Goal: Information Seeking & Learning: Learn about a topic

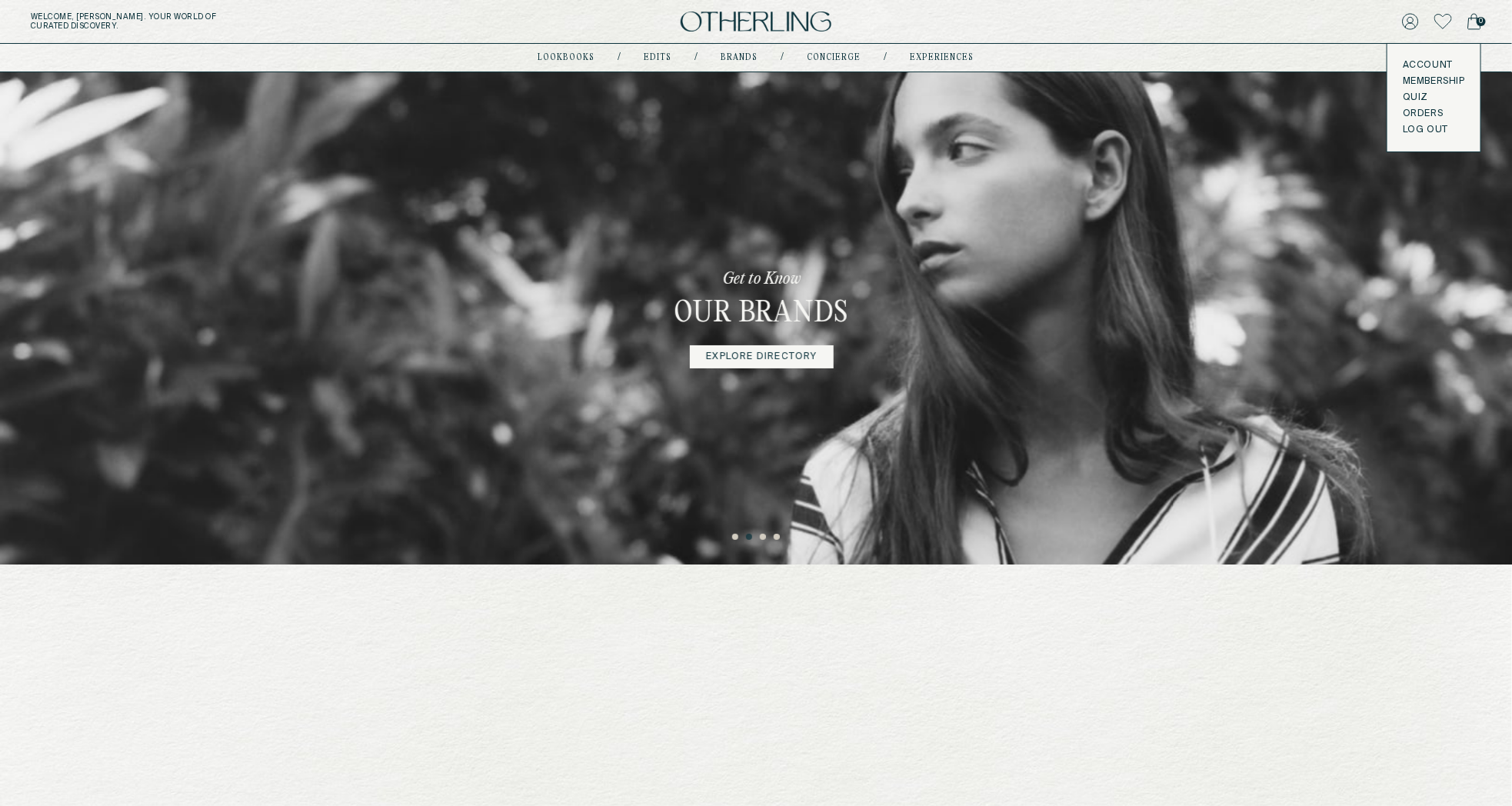
click at [1421, 126] on button "LOG OUT" at bounding box center [1426, 129] width 46 height 12
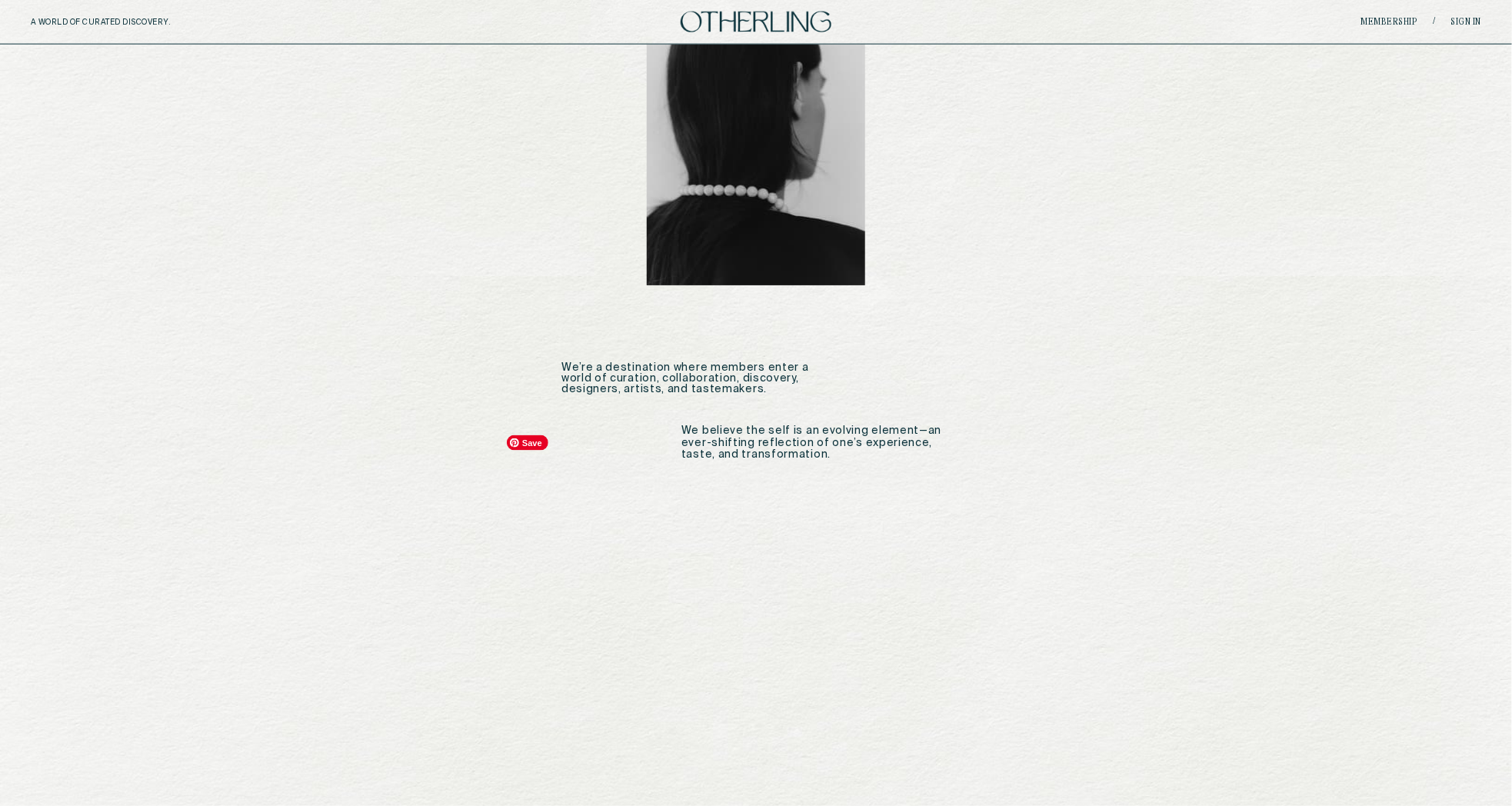
scroll to position [940, 0]
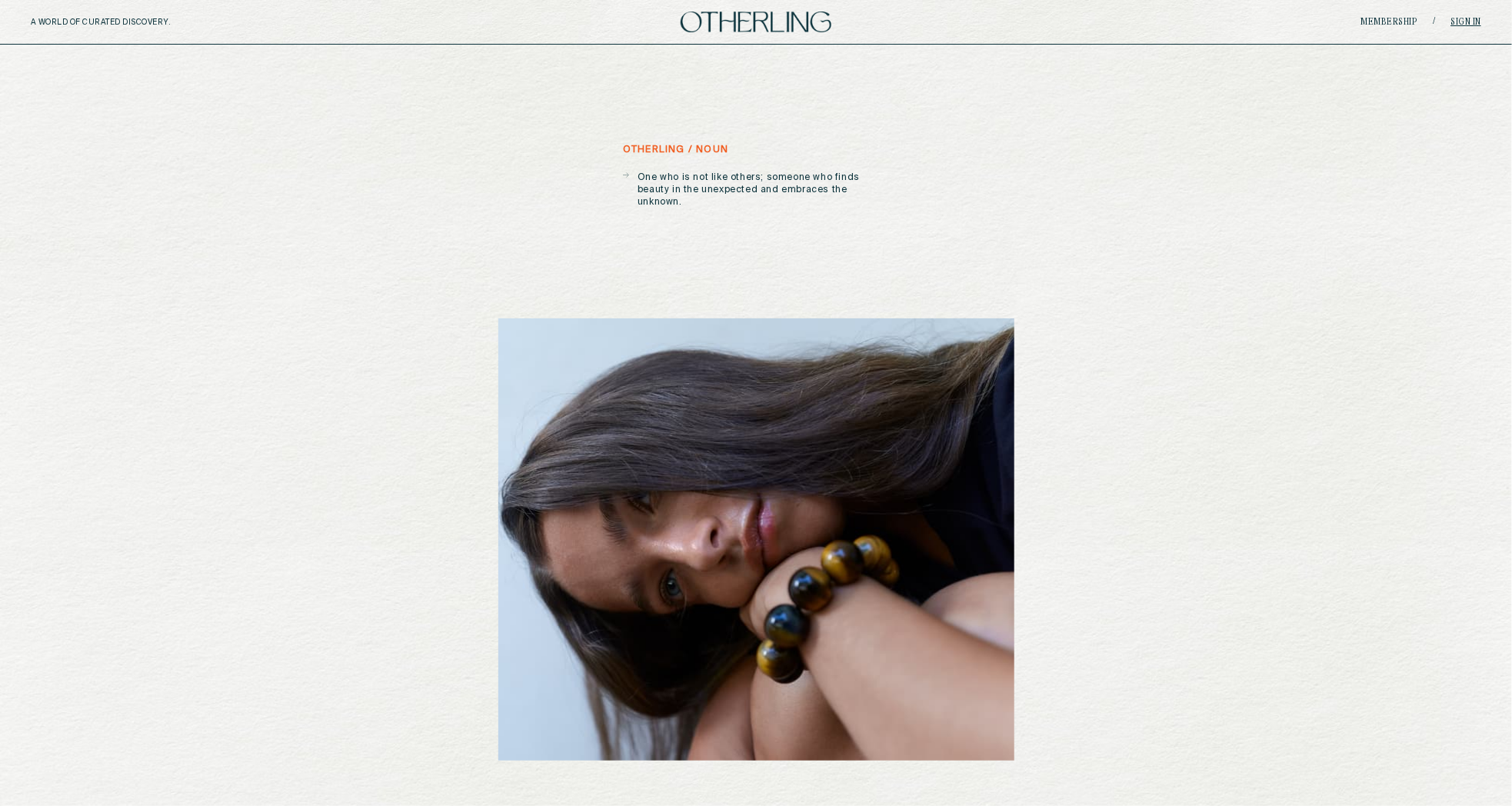
click at [1468, 21] on link "Sign in" at bounding box center [1467, 22] width 31 height 9
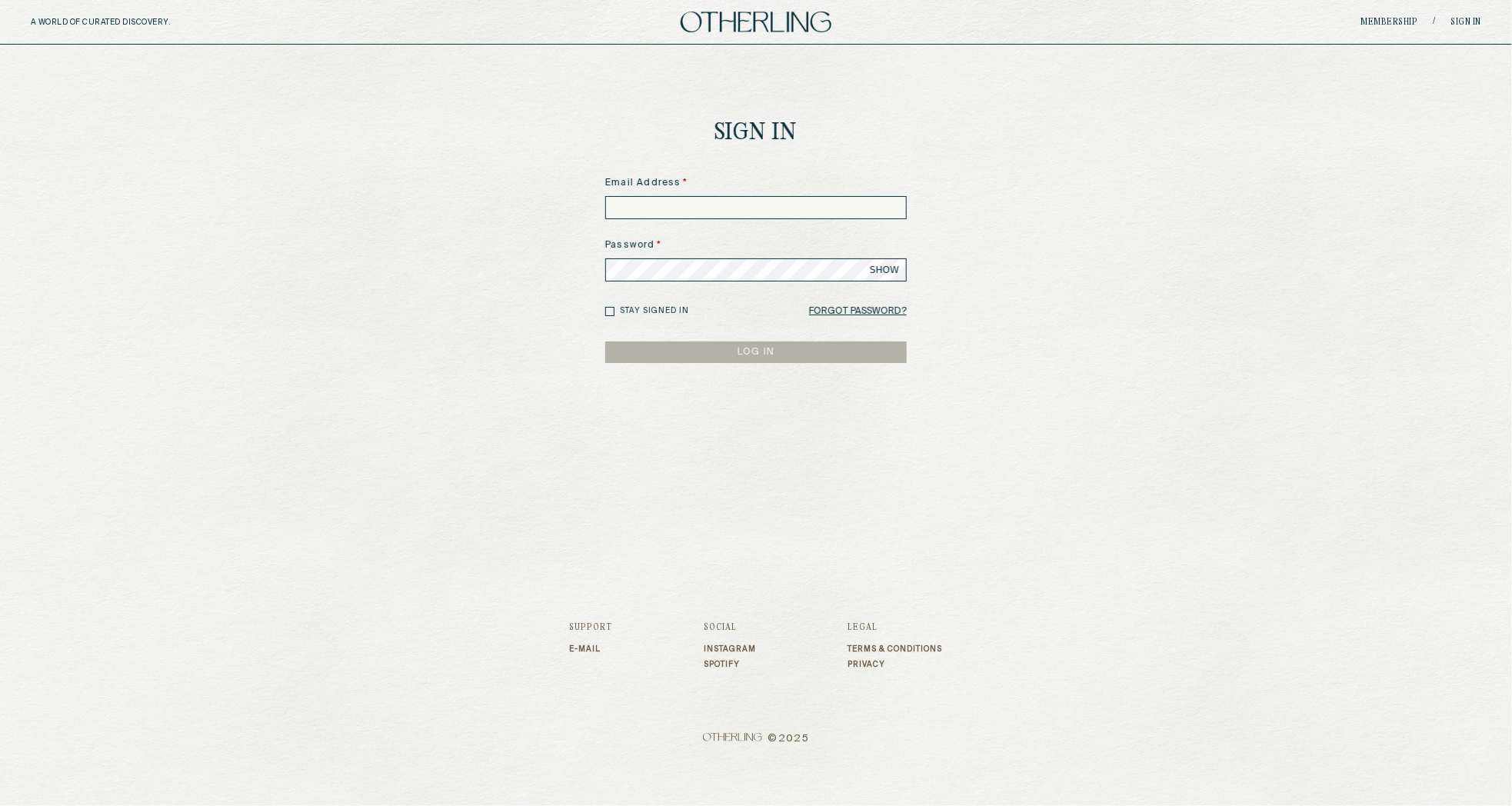
type input "**********"
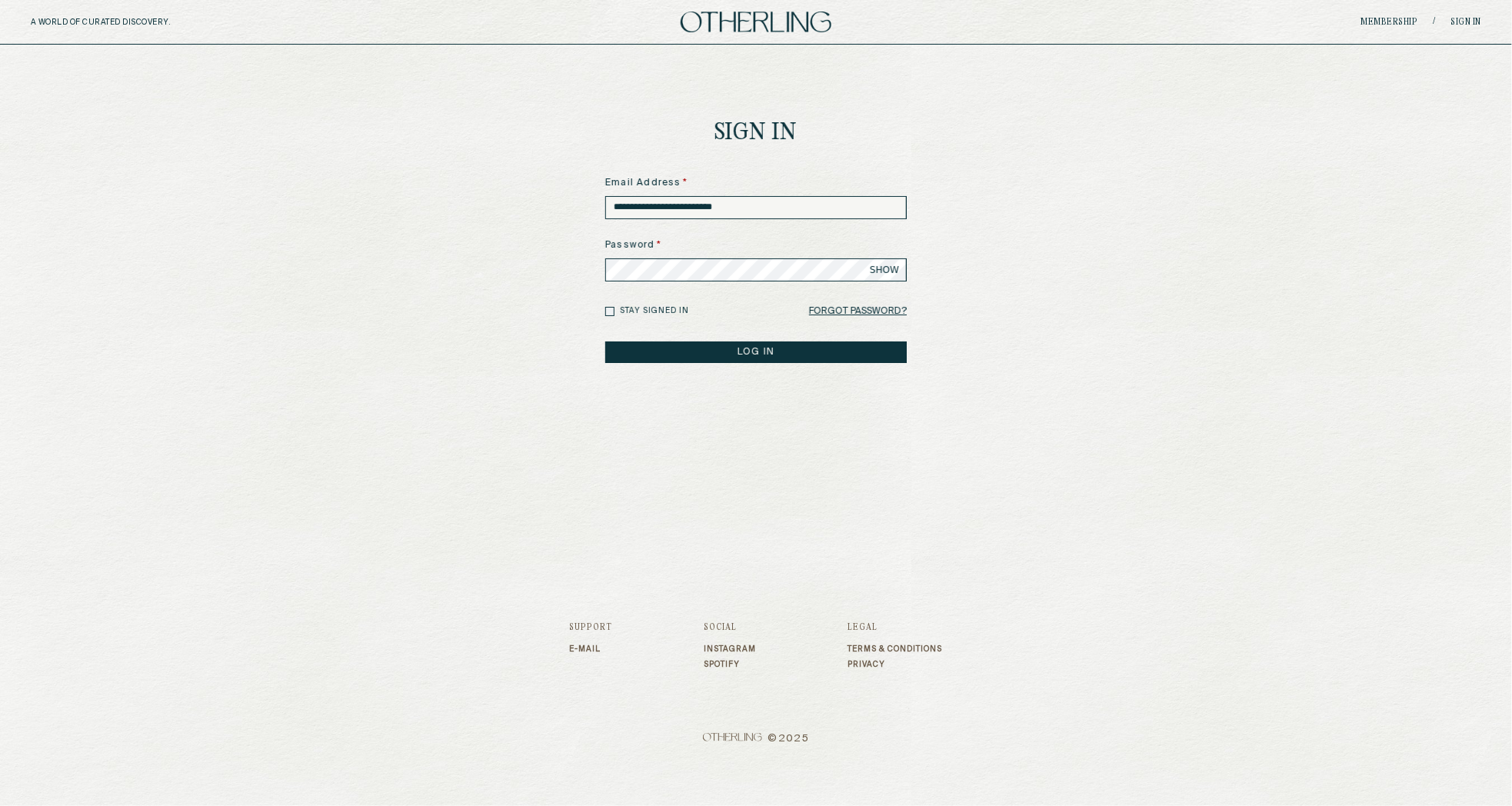
click at [759, 346] on button "LOG IN" at bounding box center [756, 352] width 302 height 22
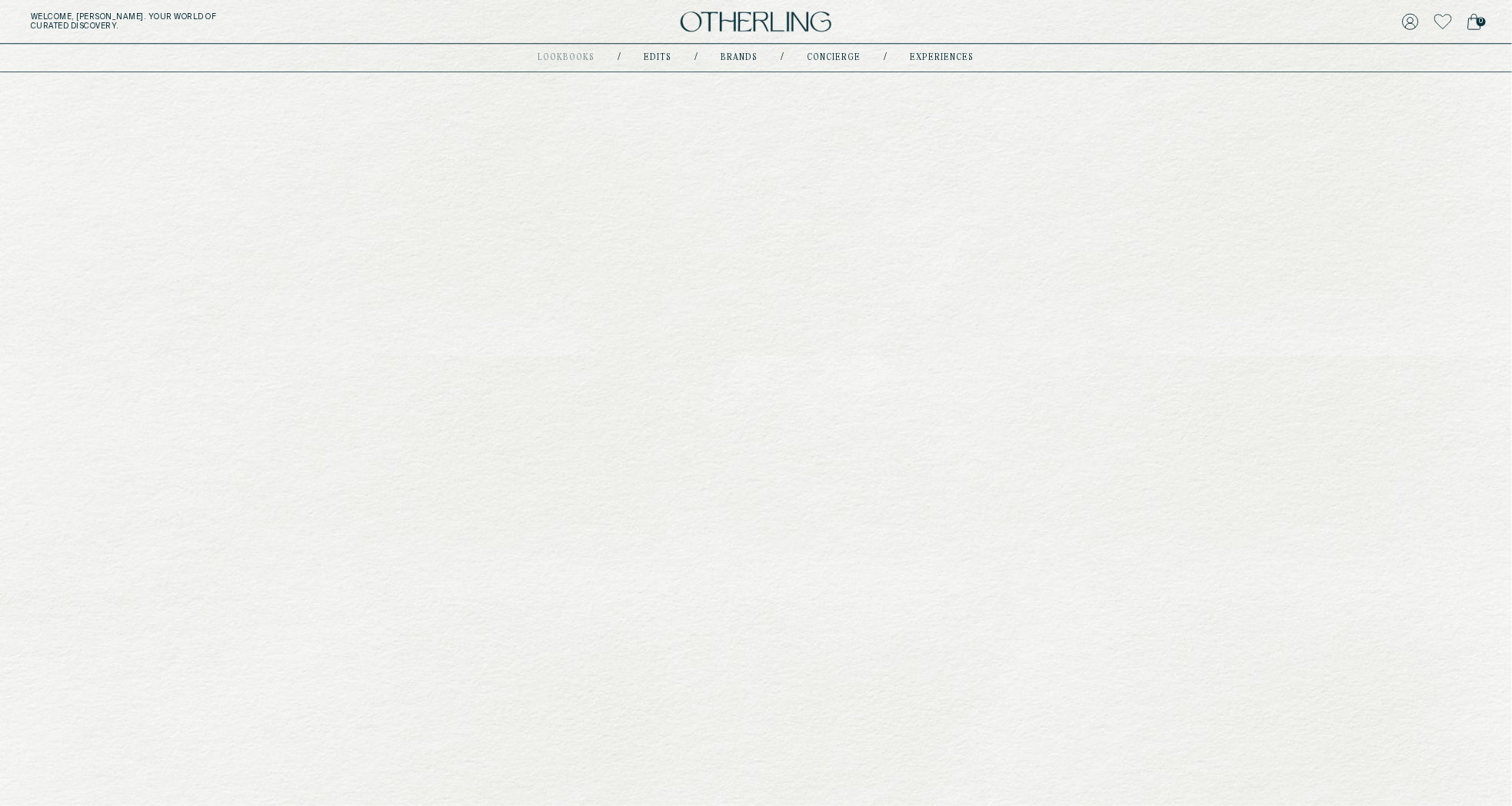
scroll to position [2541, 0]
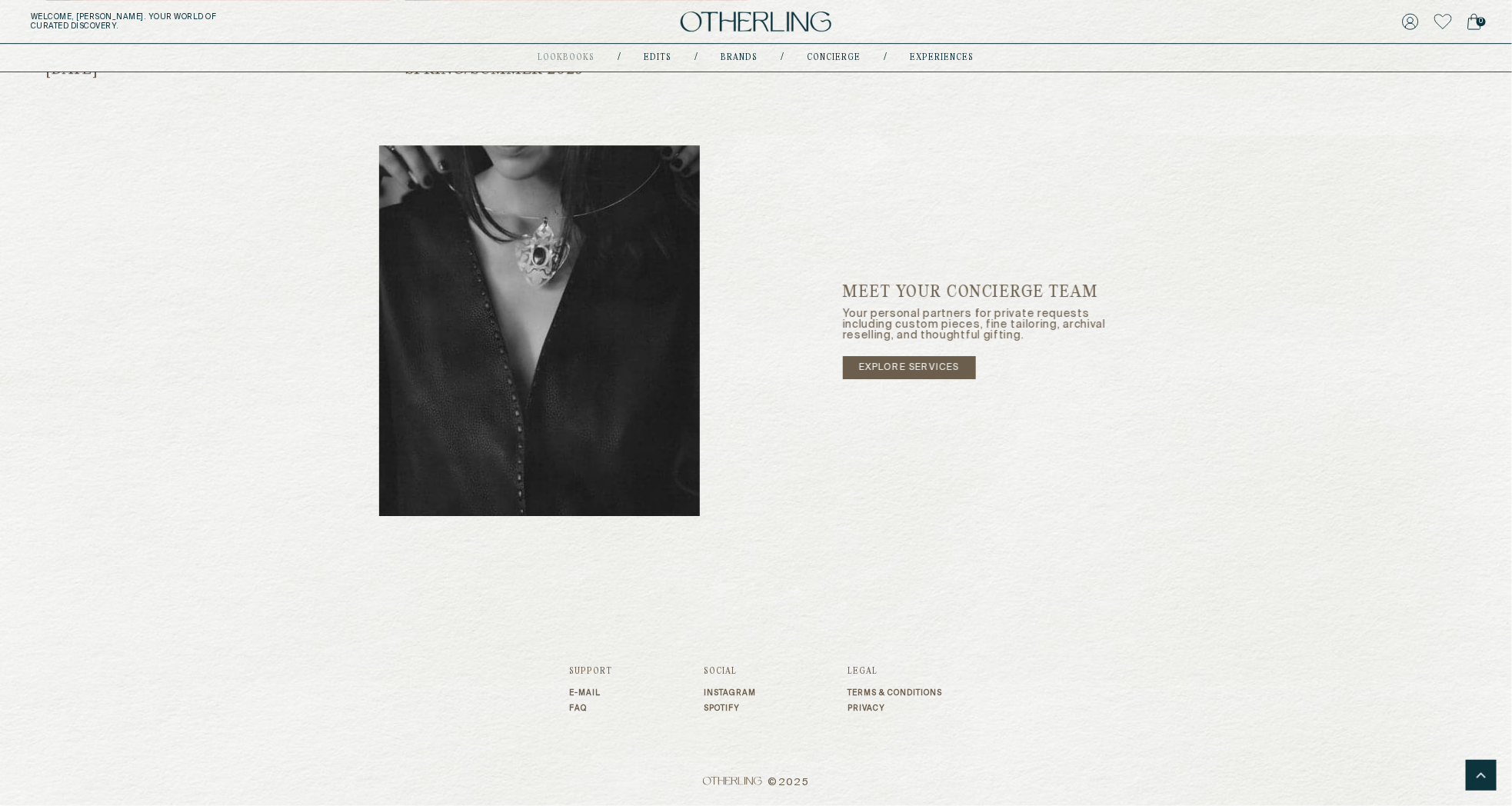
click at [577, 706] on link "FAQ" at bounding box center [591, 709] width 43 height 9
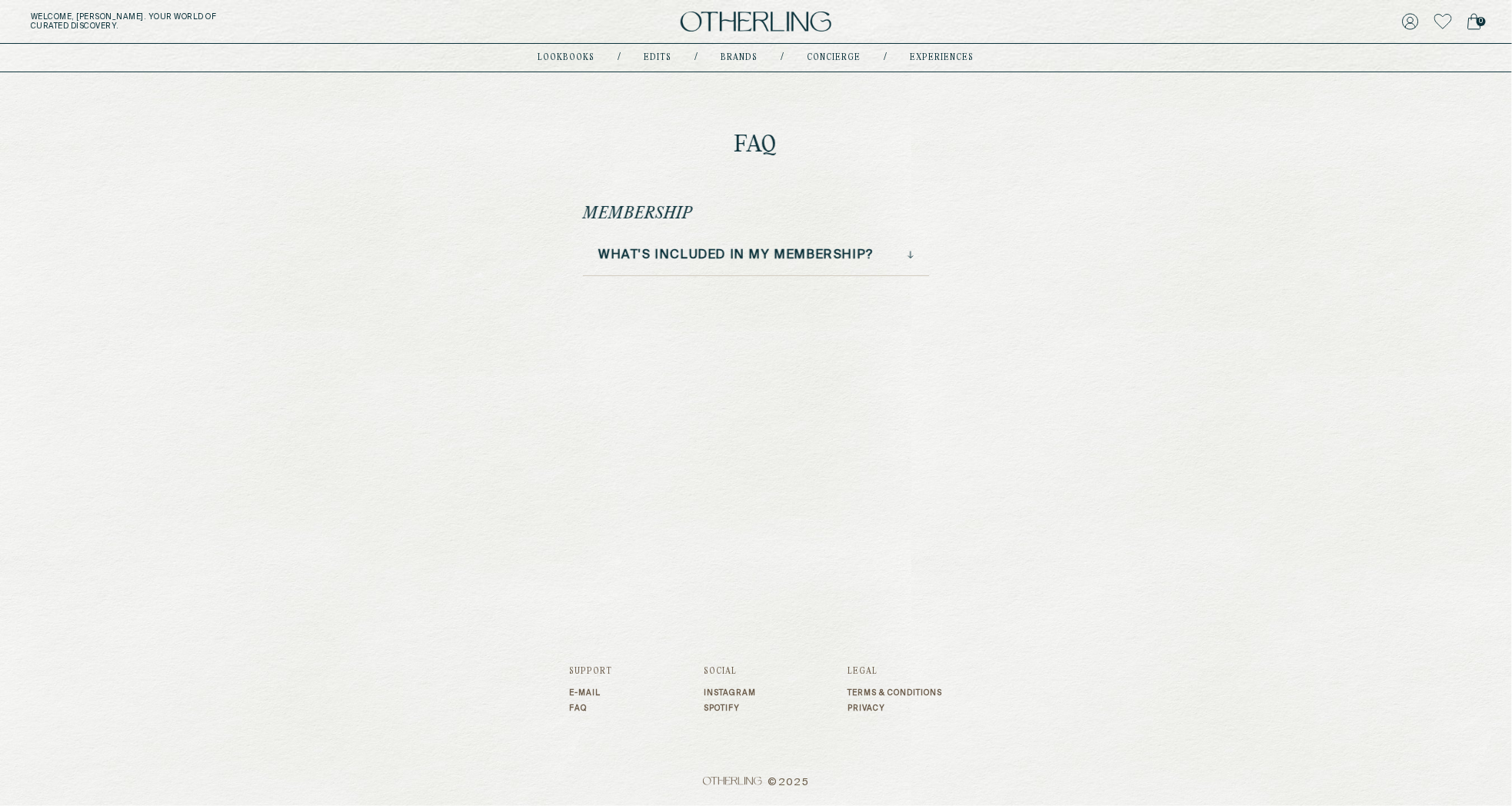
click at [745, 249] on h3 "What's included in my membership?" at bounding box center [736, 255] width 276 height 17
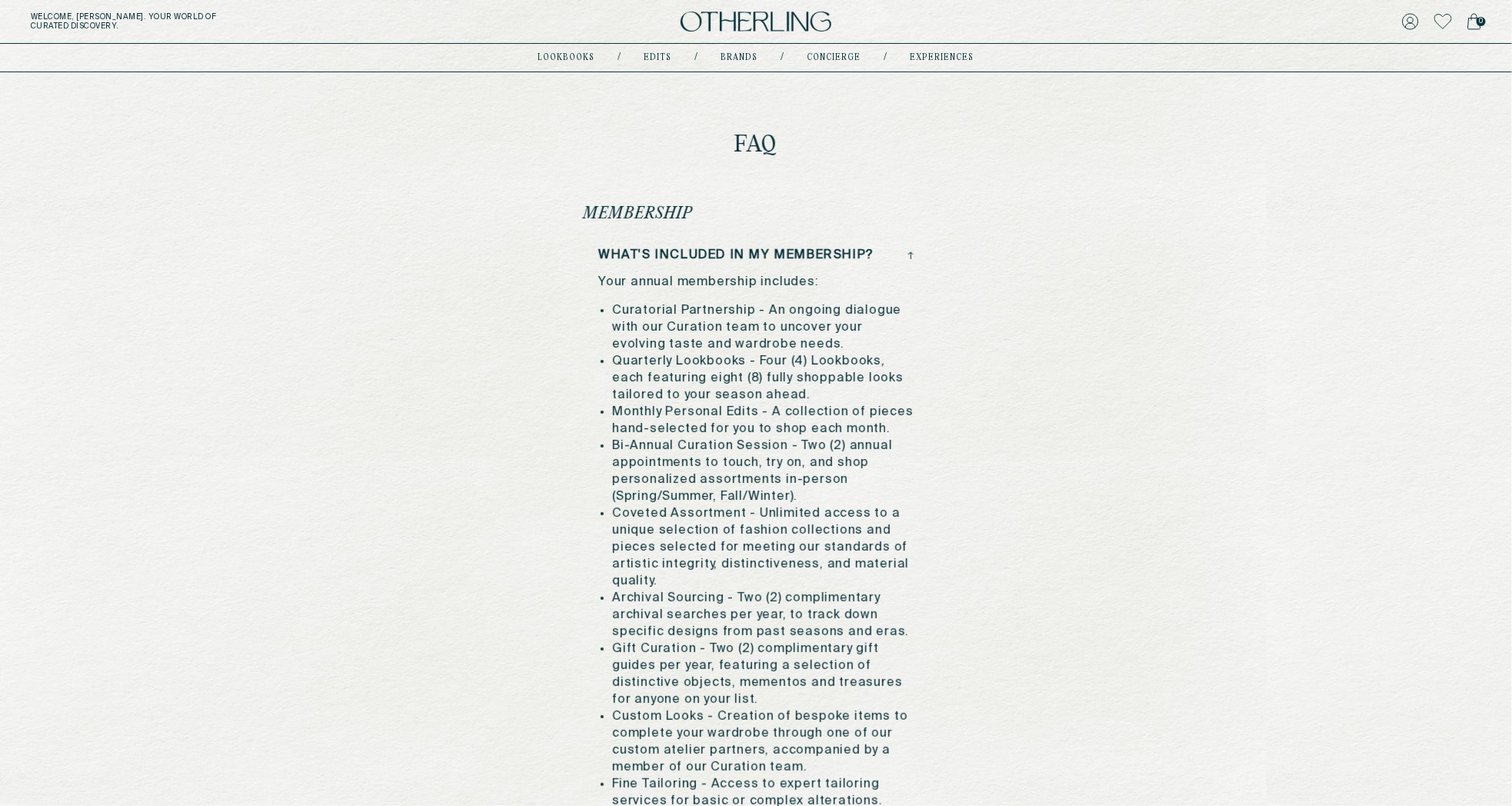
click at [912, 254] on icon at bounding box center [910, 255] width 6 height 7
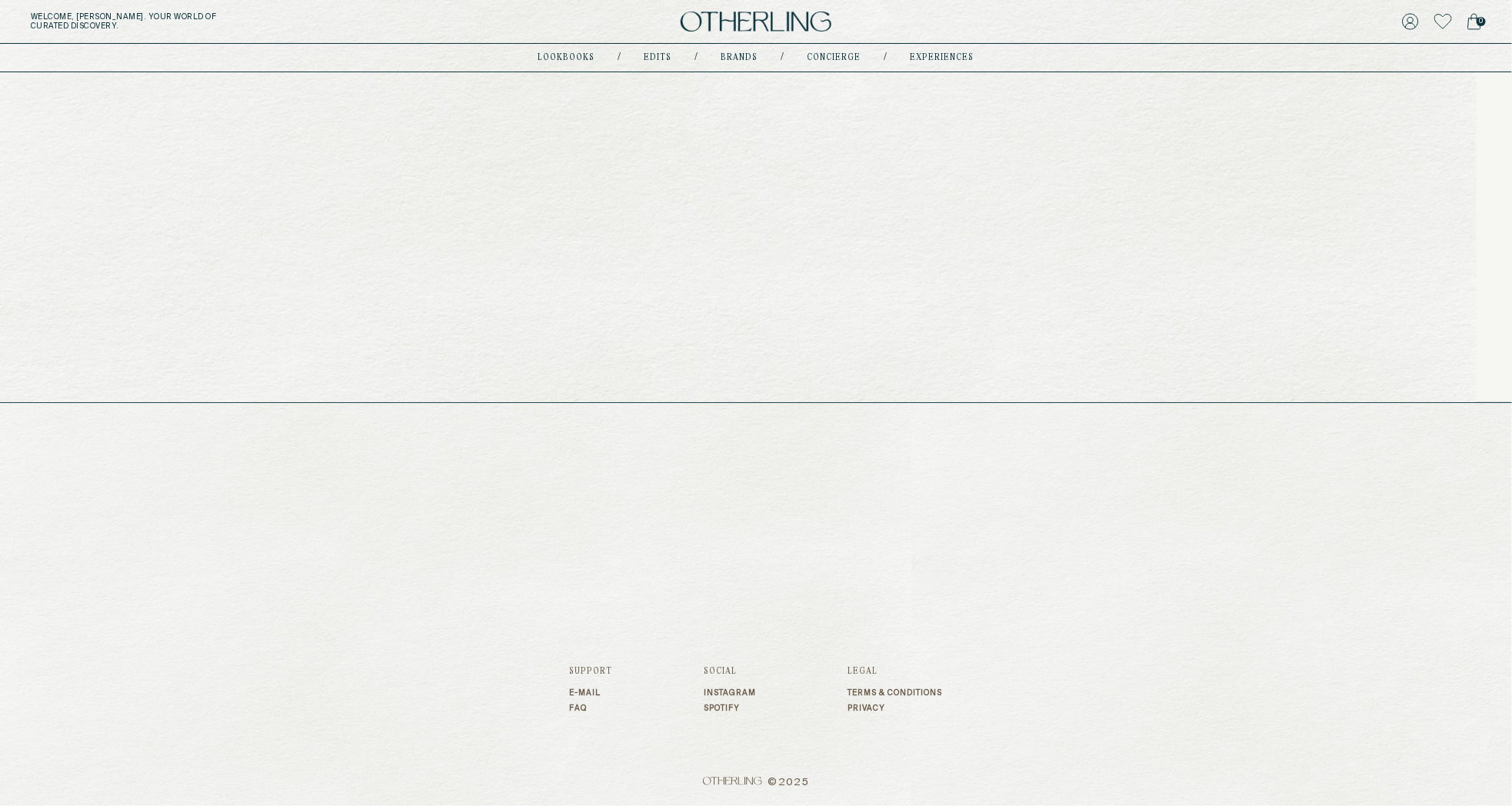
click at [922, 58] on link "experiences" at bounding box center [943, 58] width 64 height 7
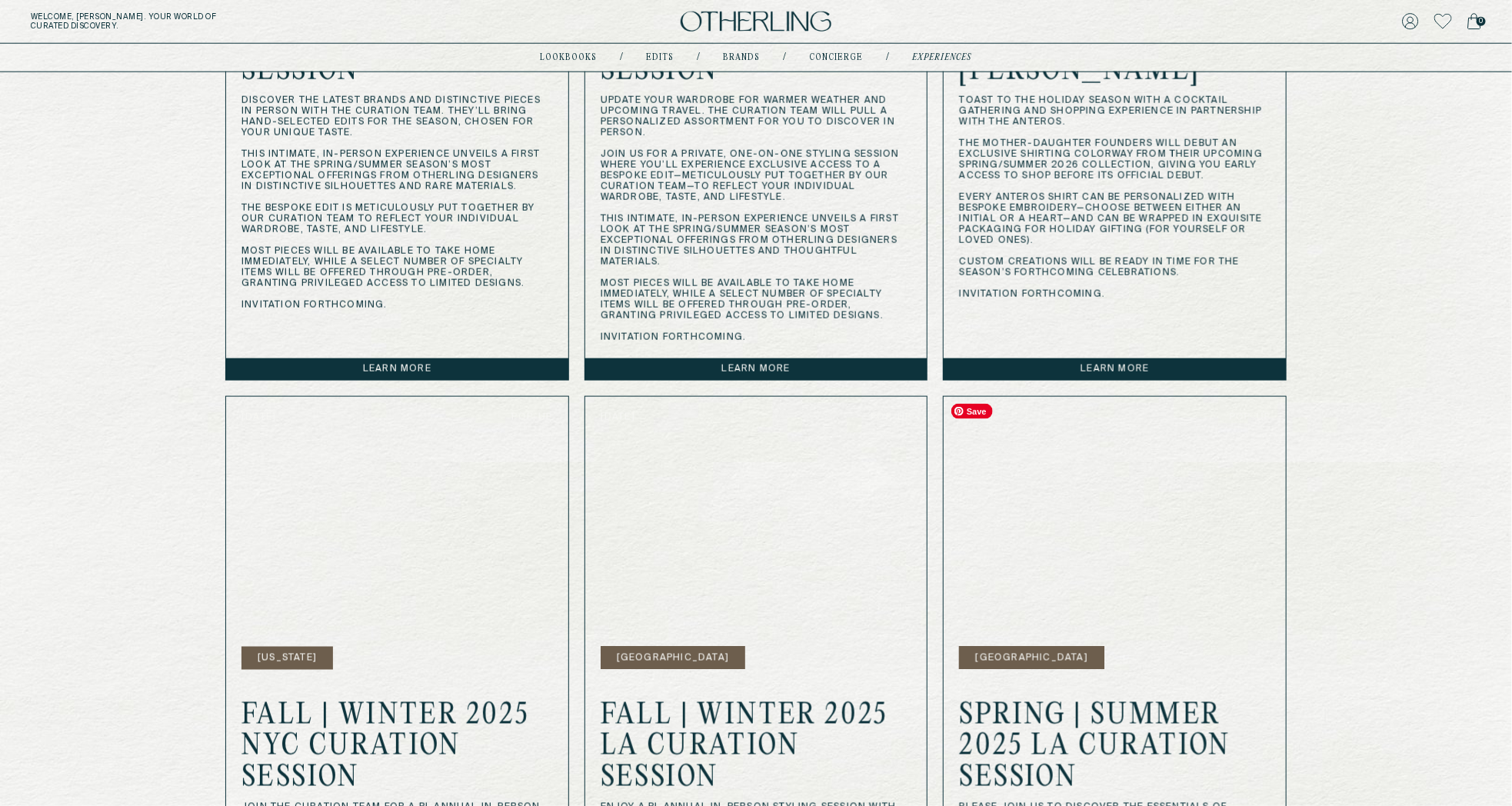
scroll to position [1028, 0]
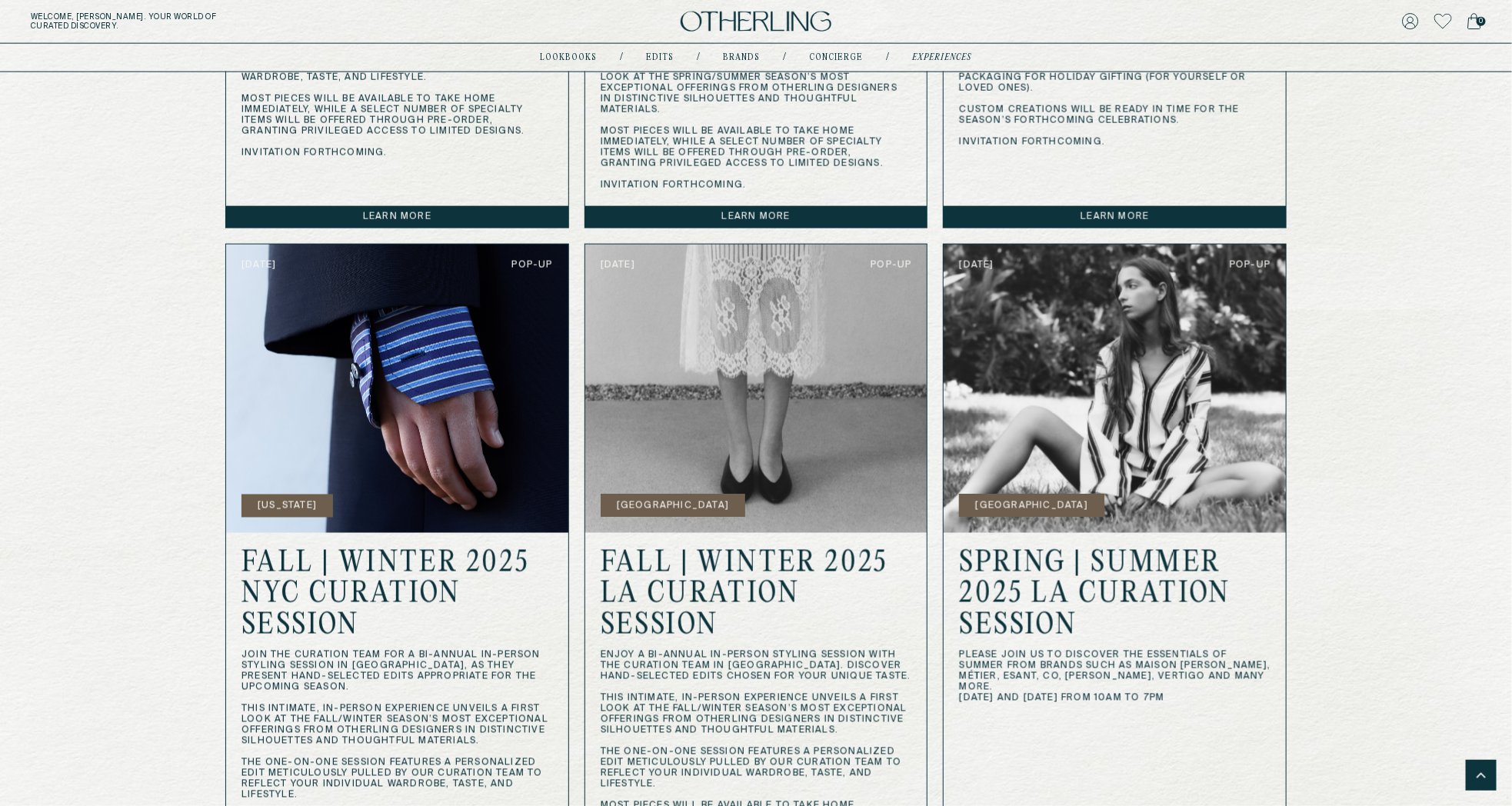
click at [1046, 225] on link "Learn more" at bounding box center [1115, 217] width 342 height 22
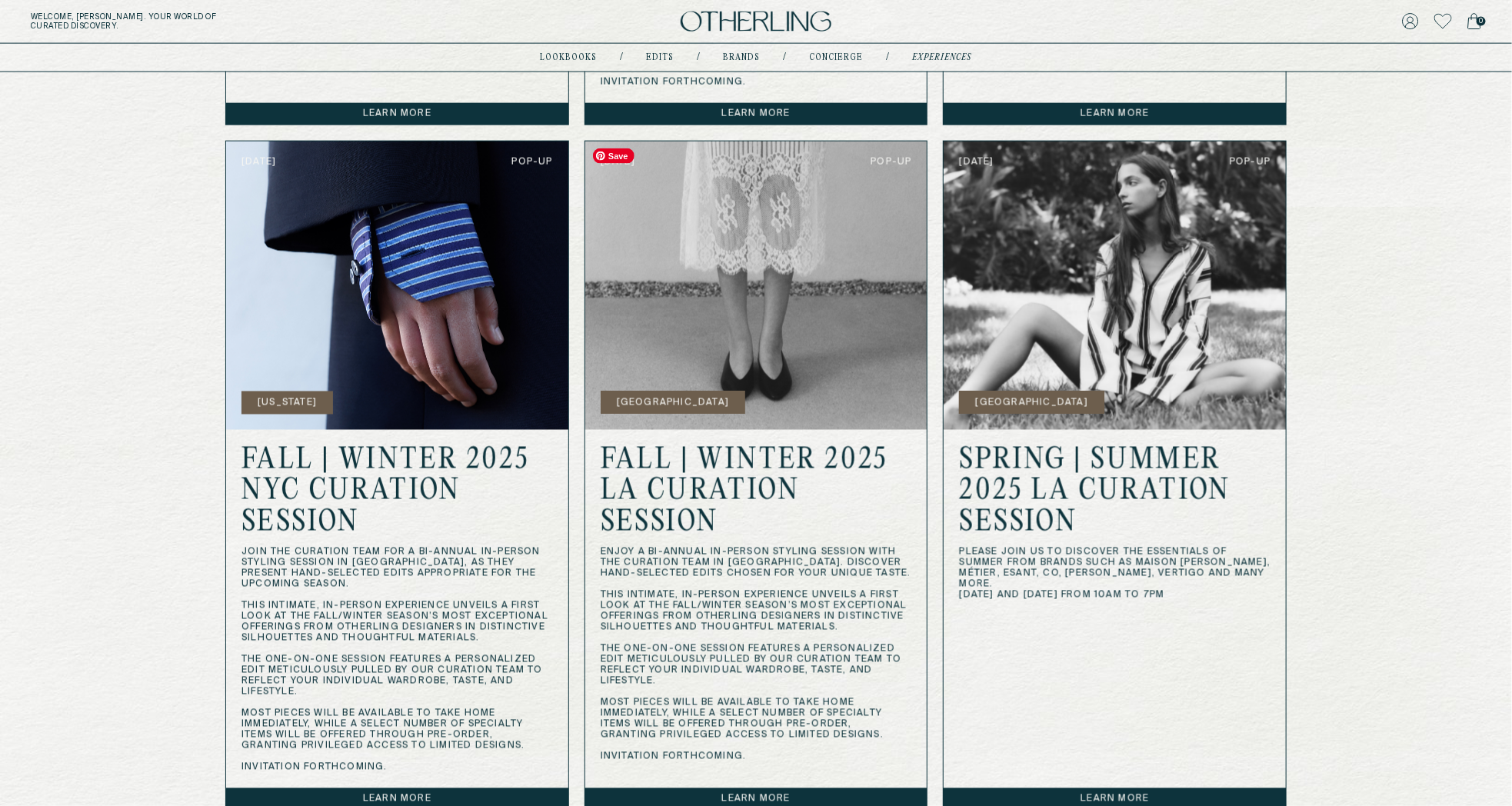
scroll to position [1154, 0]
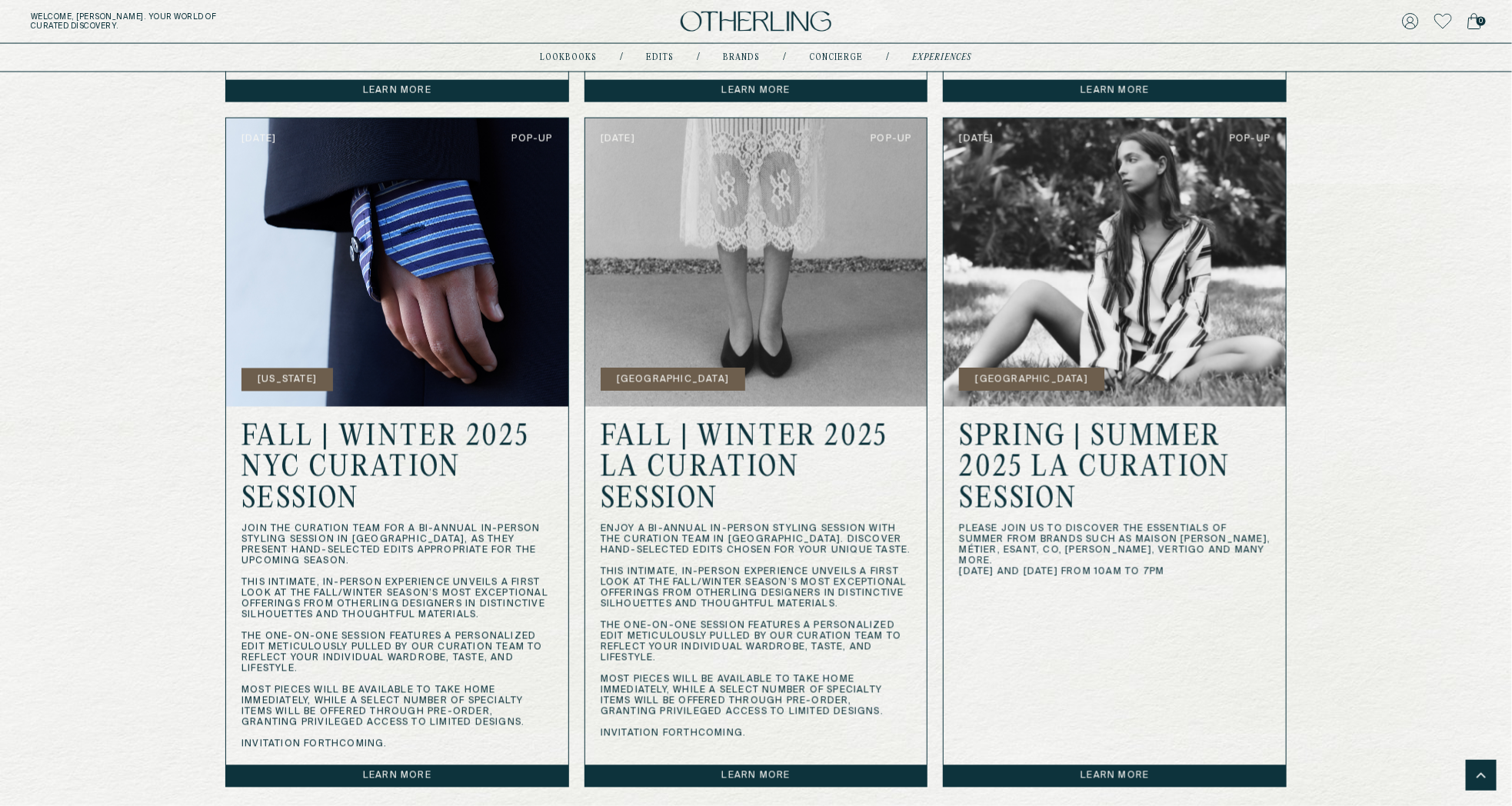
drag, startPoint x: 960, startPoint y: 435, endPoint x: 1088, endPoint y: 502, distance: 144.5
click at [1088, 502] on h2 "Spring | Summer 2025 LA Curation Session" at bounding box center [1115, 469] width 312 height 94
copy h2 "Spring | Summer 2025 LA Curation Session"
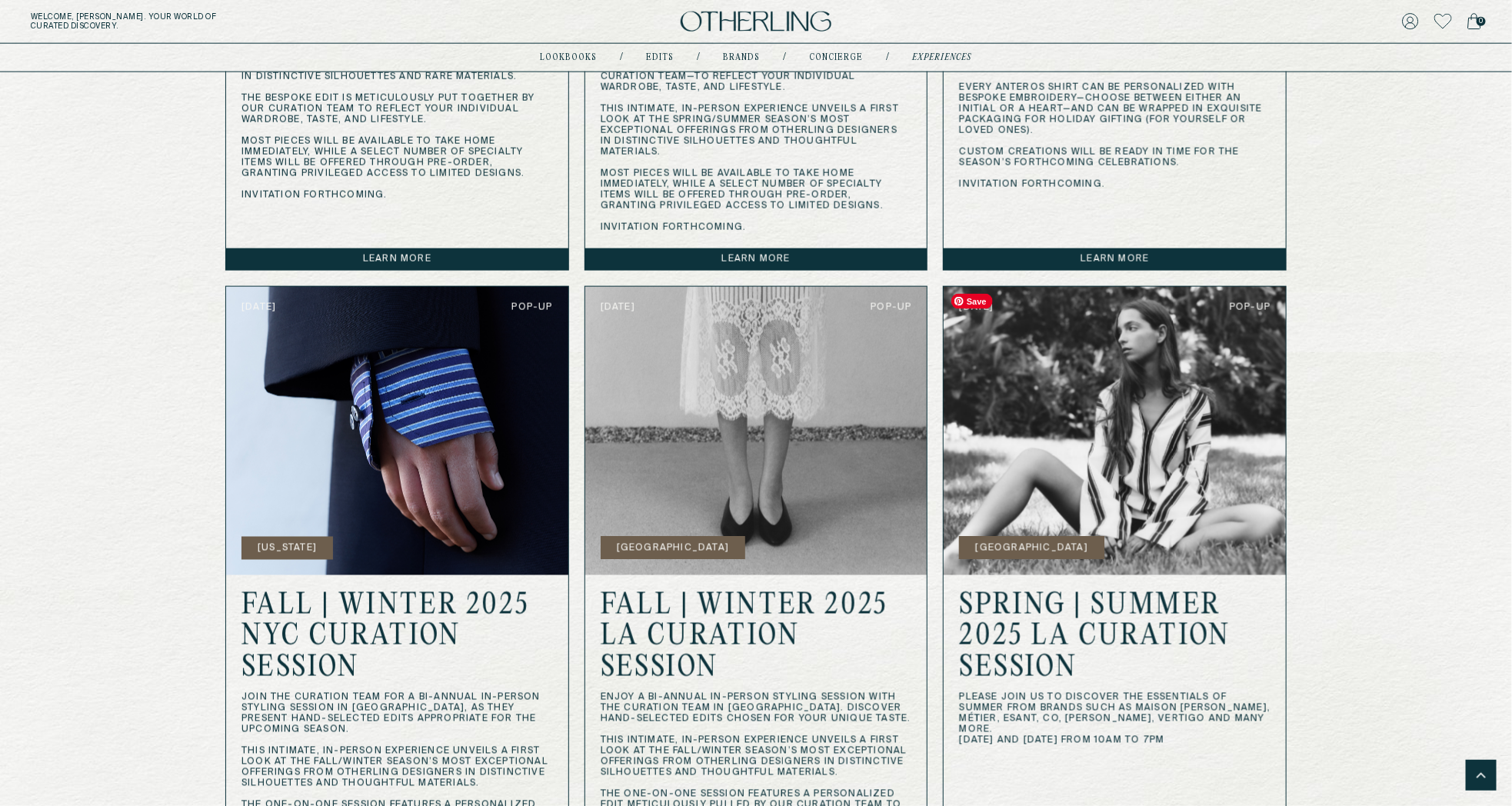
scroll to position [467, 0]
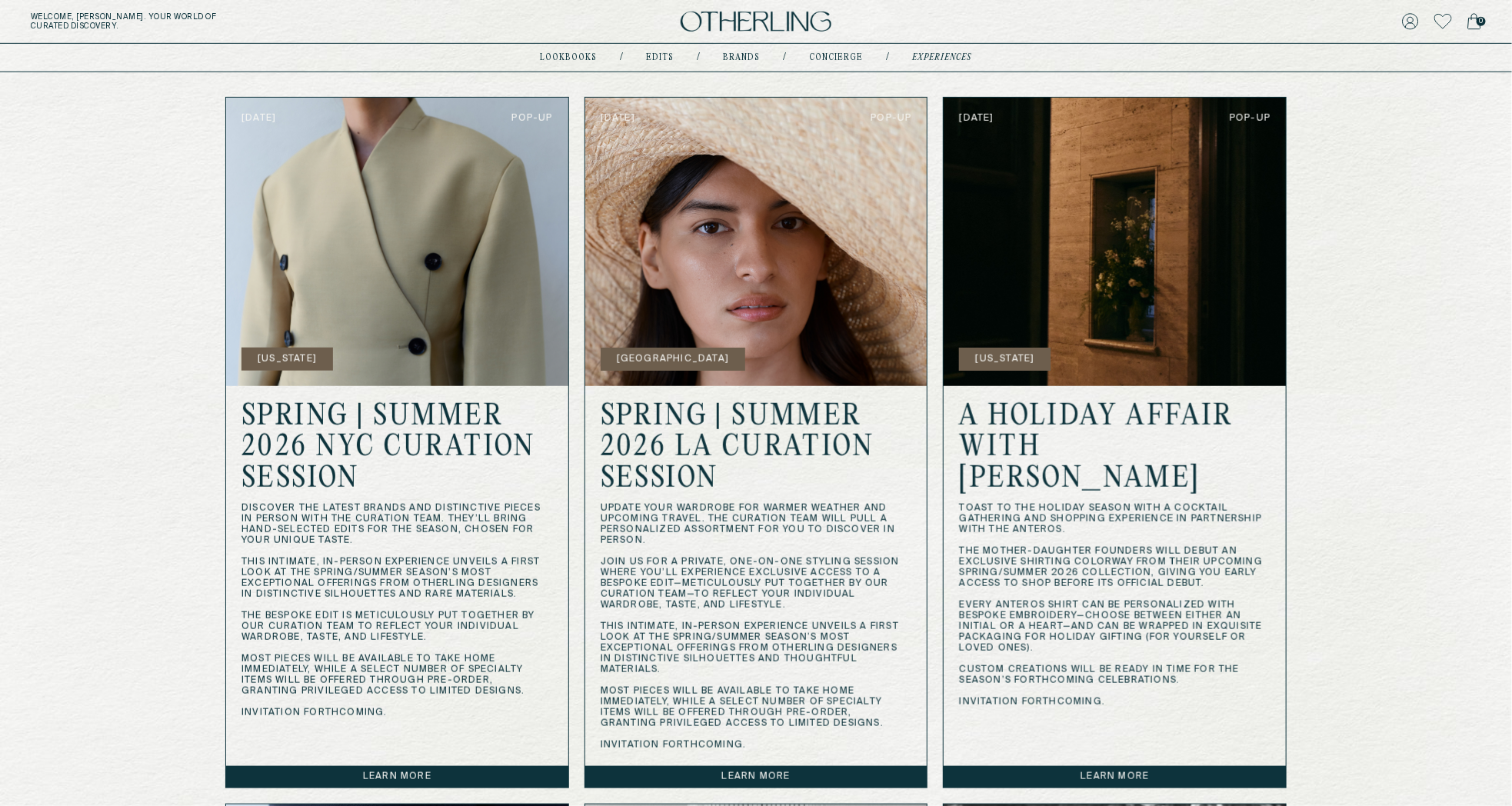
click at [1070, 772] on link "Learn more" at bounding box center [1115, 778] width 342 height 22
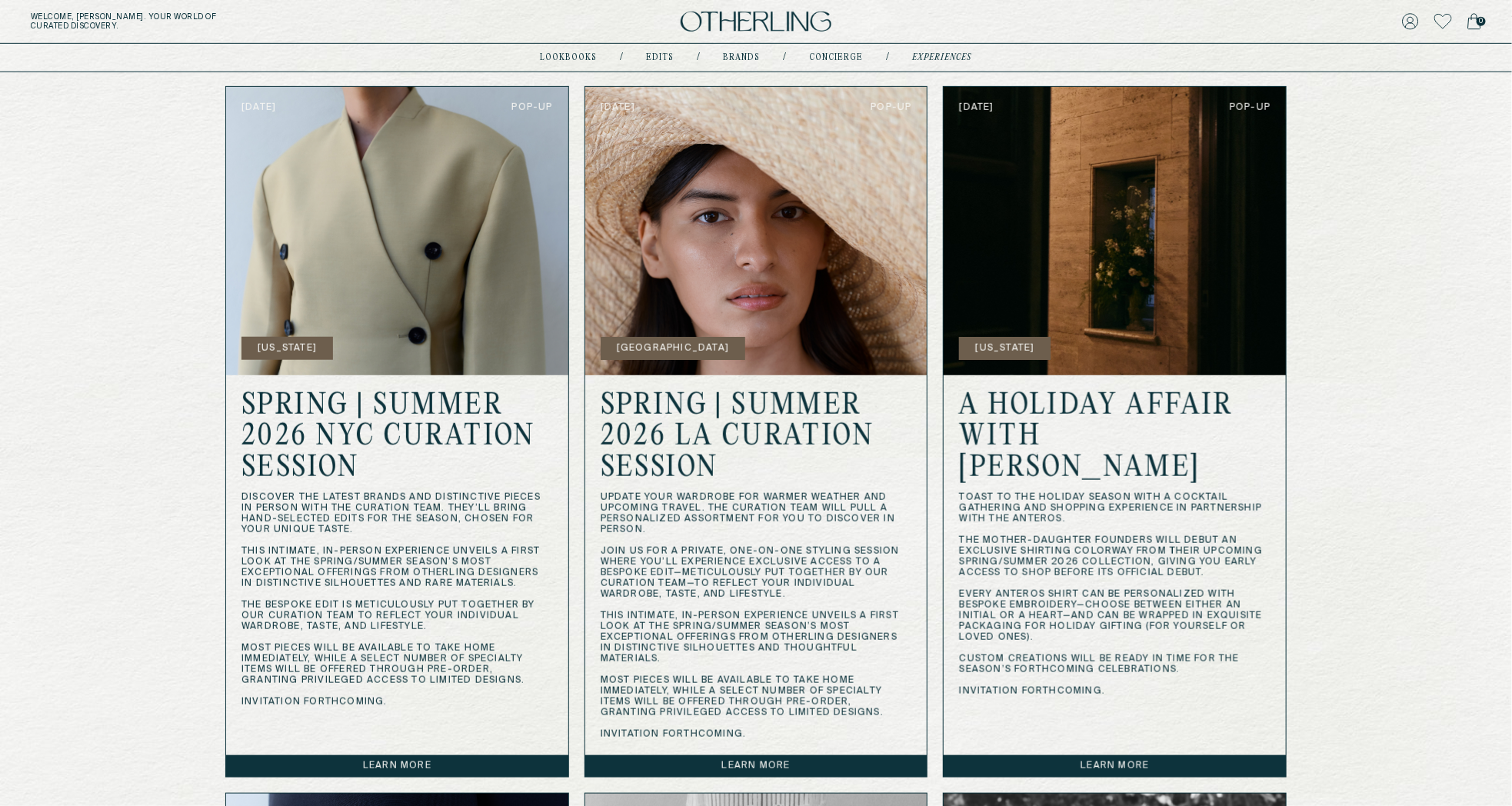
scroll to position [482, 0]
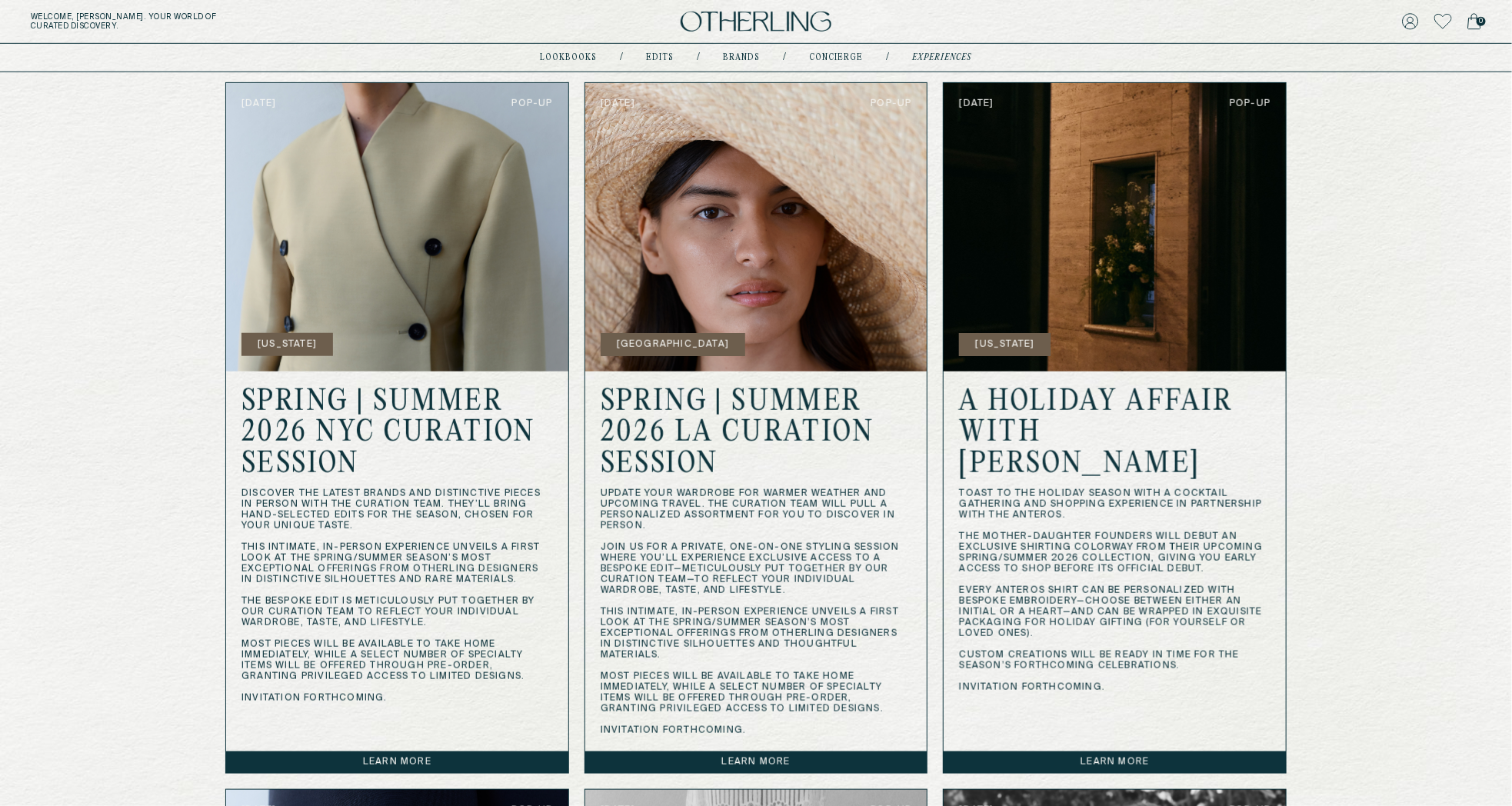
click at [765, 771] on link "Learn more" at bounding box center [756, 763] width 342 height 22
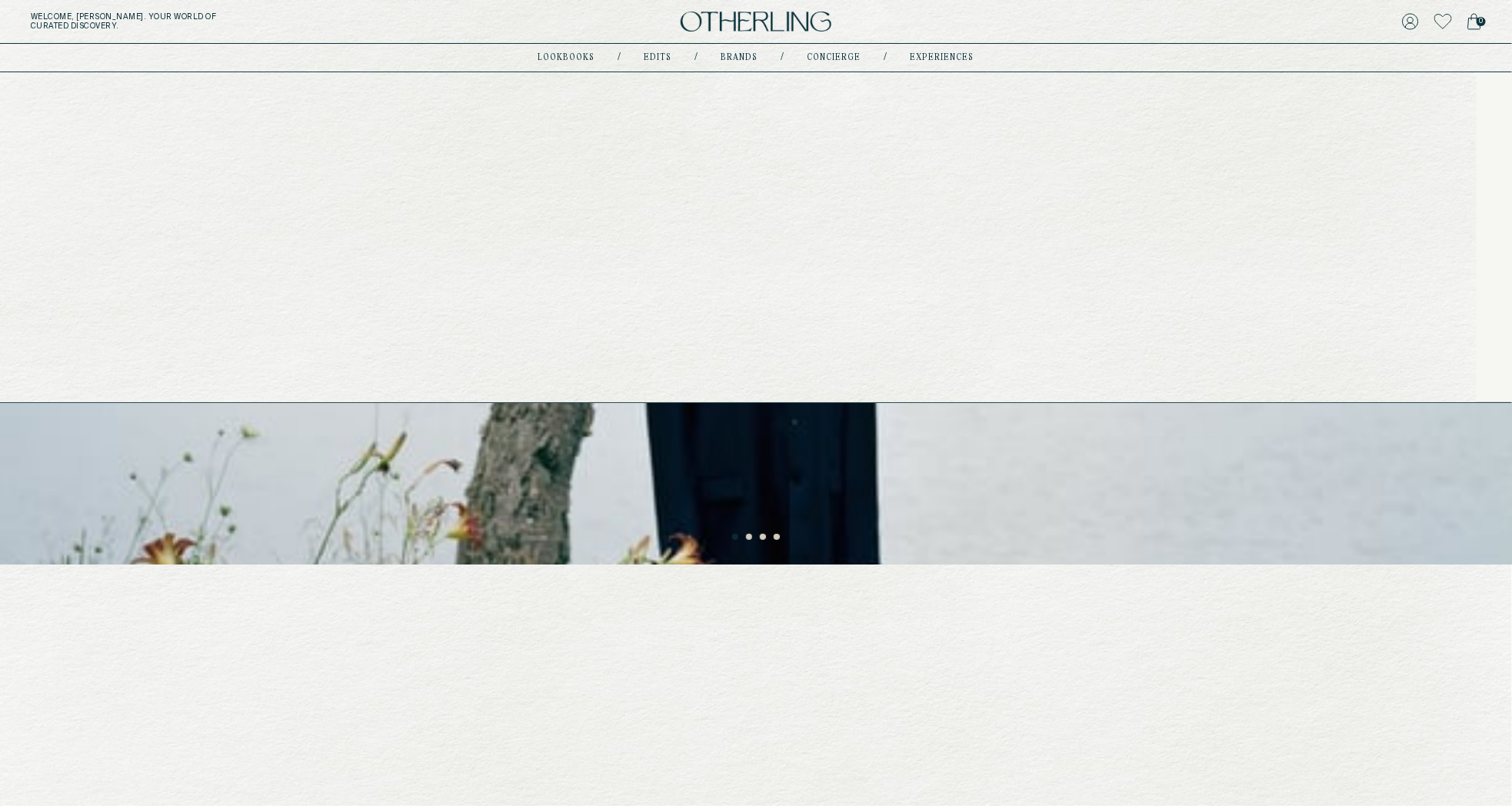
click at [929, 56] on link "experiences" at bounding box center [943, 58] width 64 height 7
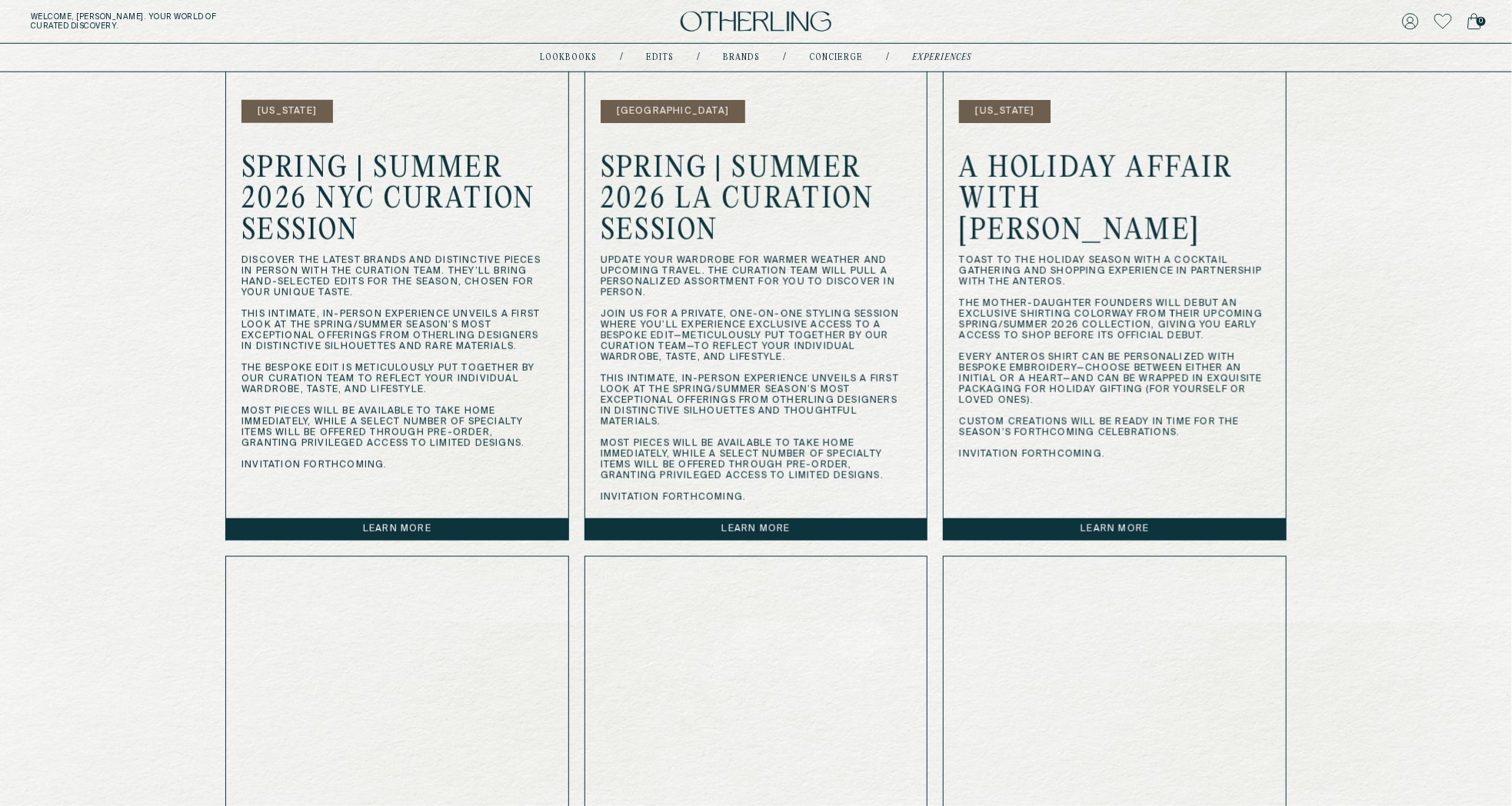
scroll to position [718, 0]
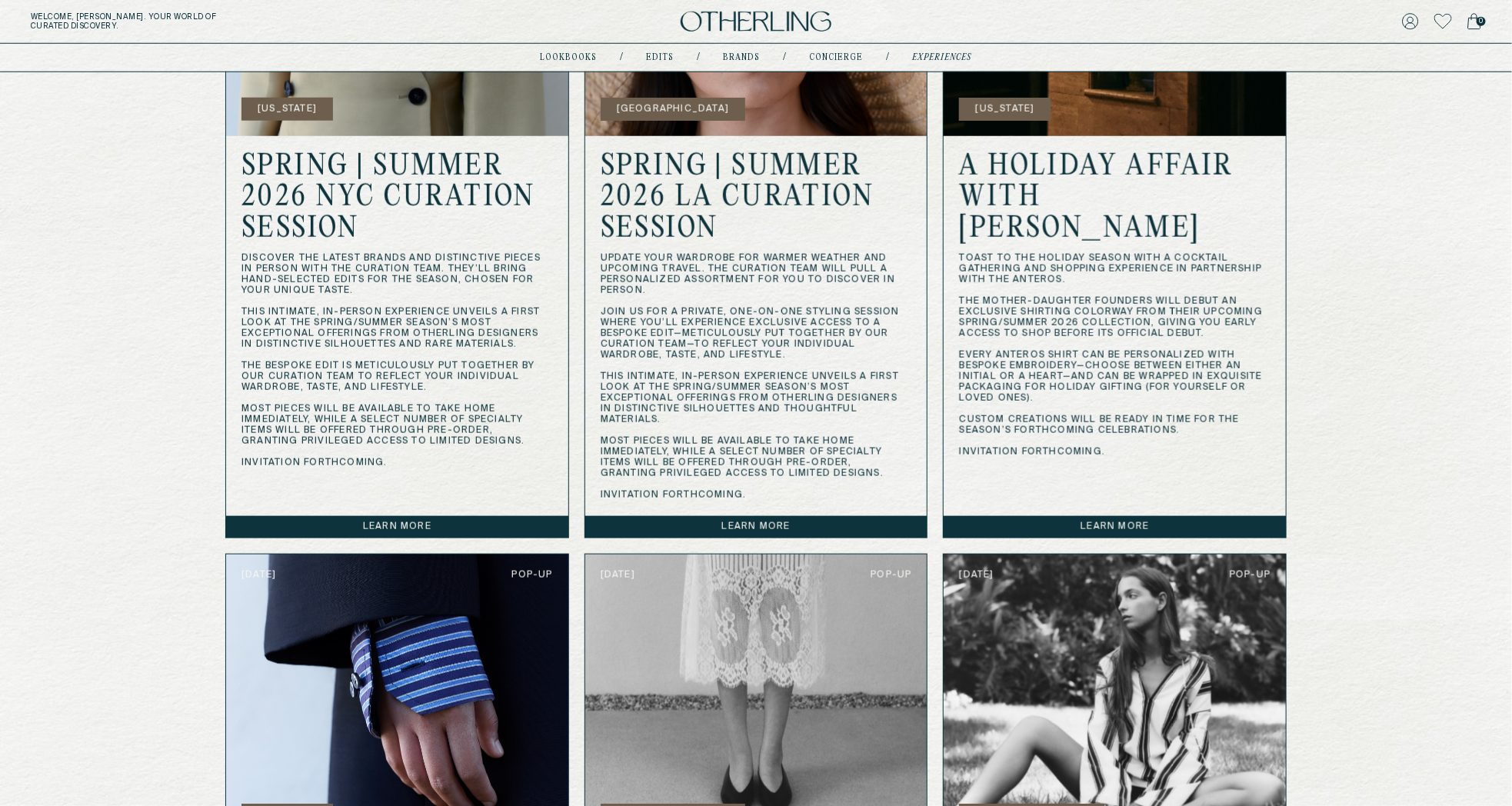
click at [809, 525] on link "Learn more" at bounding box center [756, 527] width 342 height 22
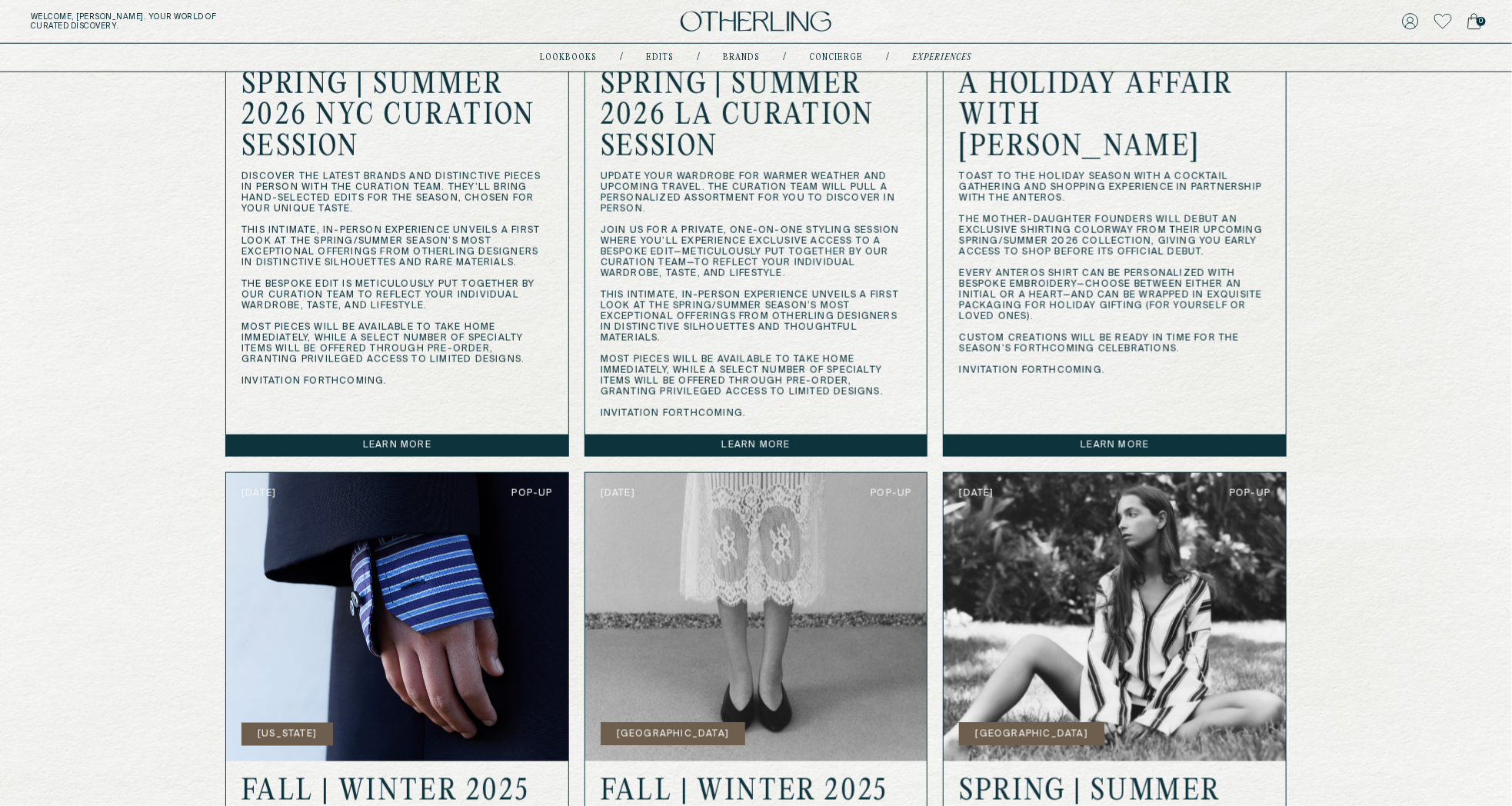
scroll to position [1349, 0]
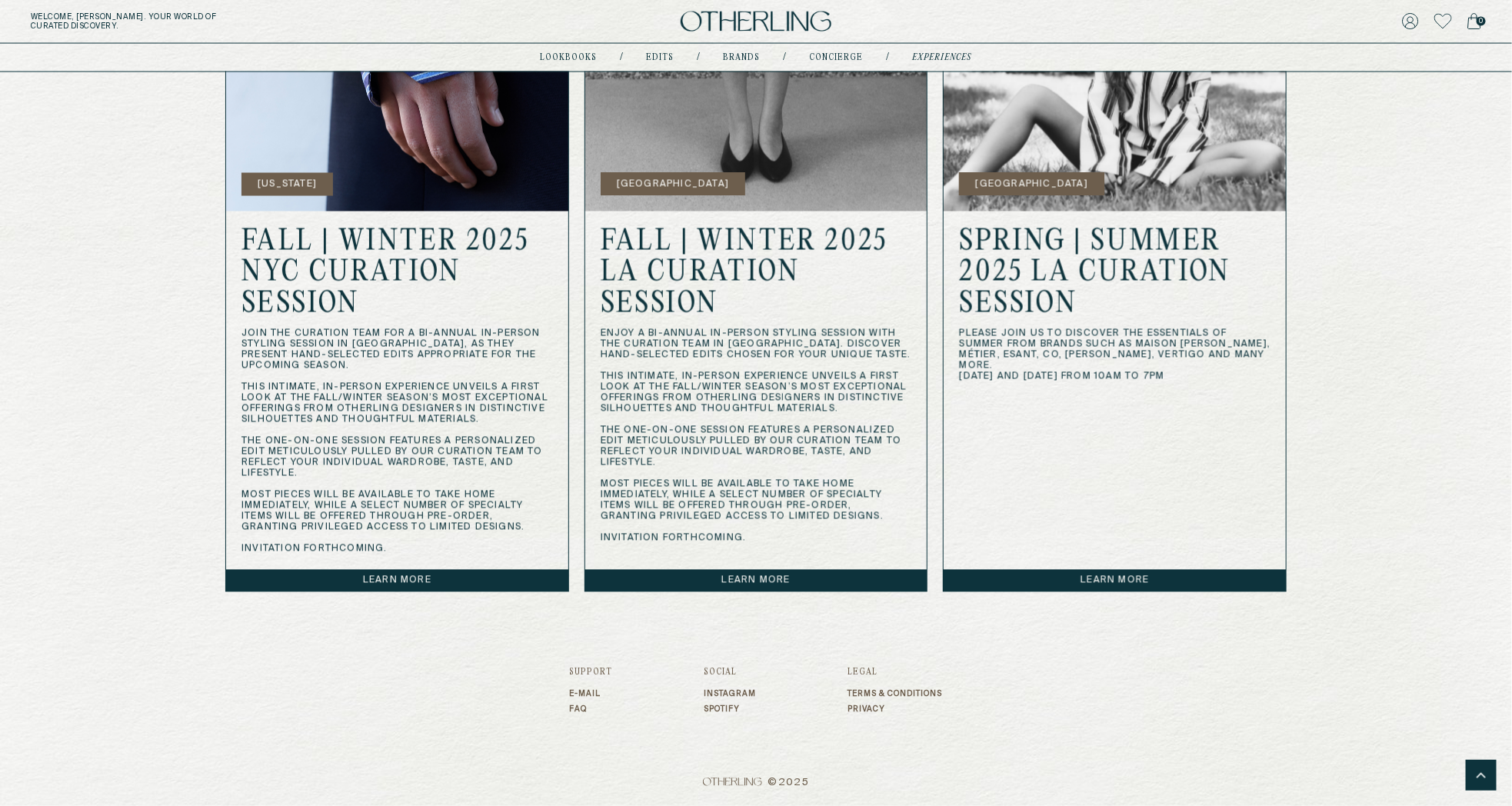
click at [1061, 586] on link "Learn more" at bounding box center [1115, 581] width 342 height 22
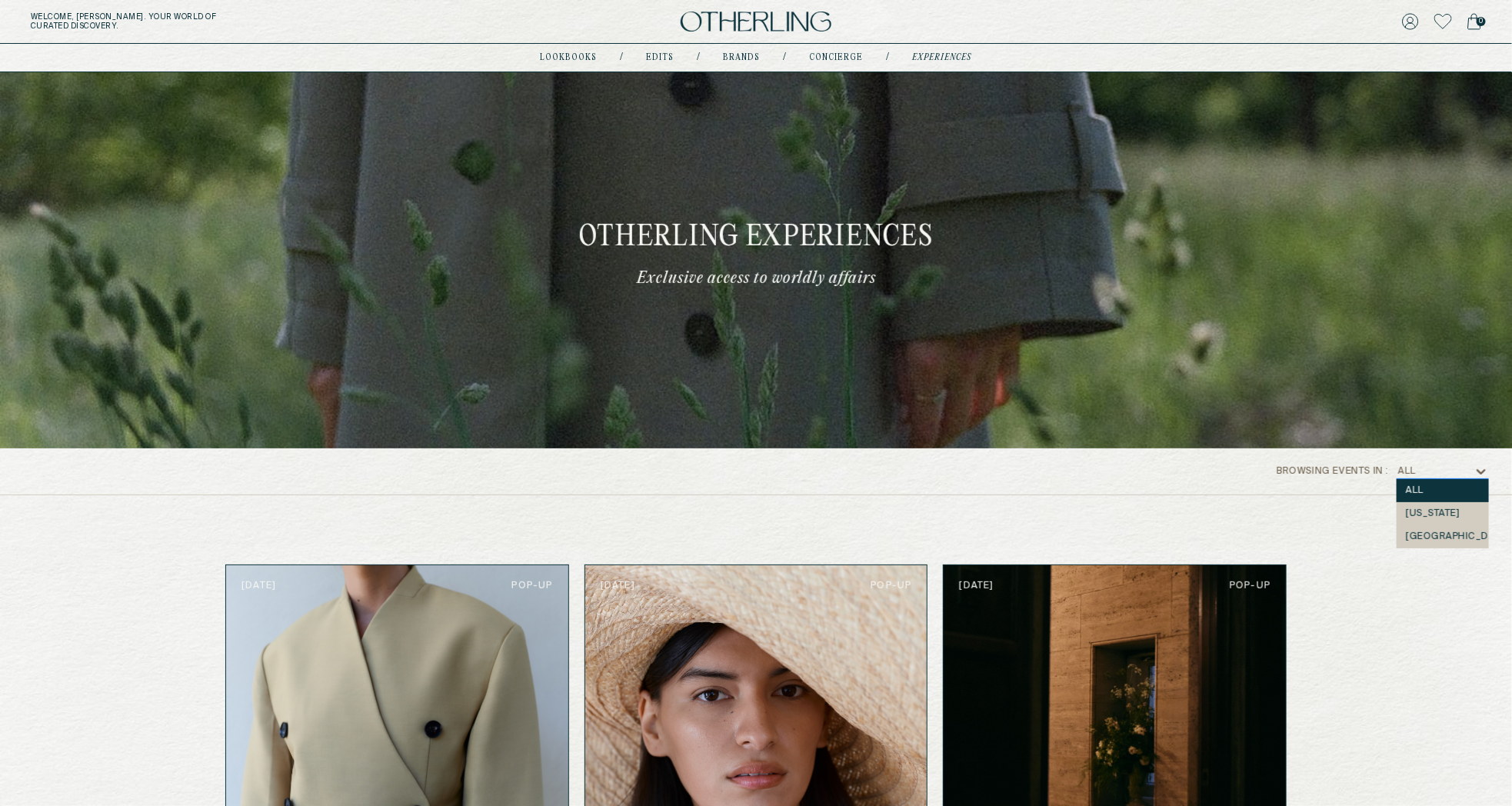
click at [1453, 475] on div "All" at bounding box center [1435, 471] width 77 height 16
